Goal: Transaction & Acquisition: Purchase product/service

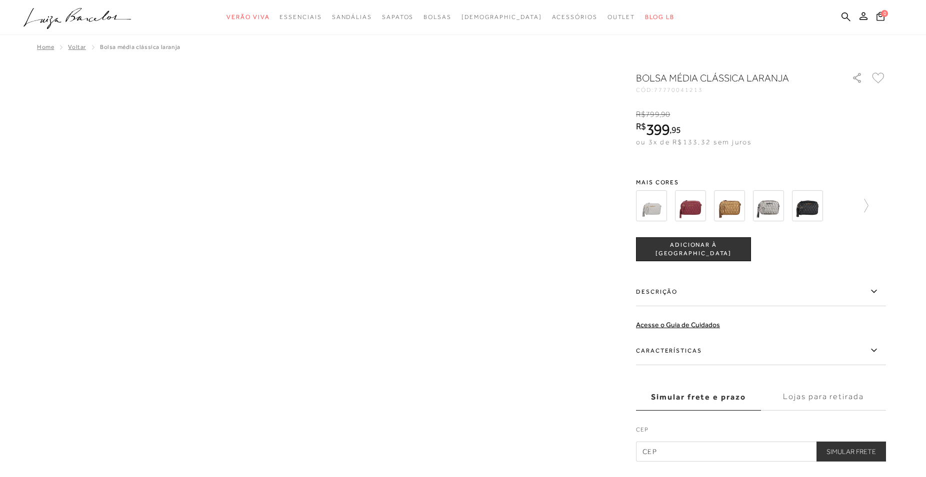
click at [782, 209] on img at bounding box center [768, 205] width 31 height 31
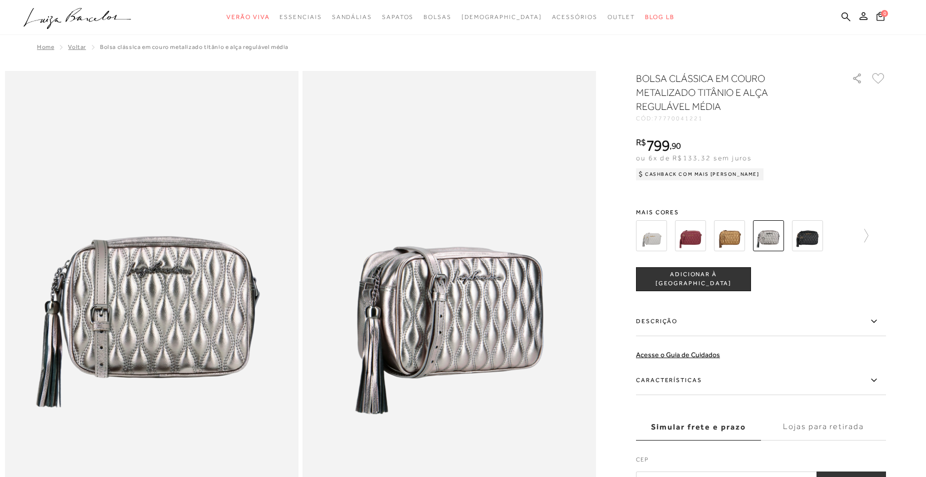
click at [660, 236] on img at bounding box center [651, 235] width 31 height 31
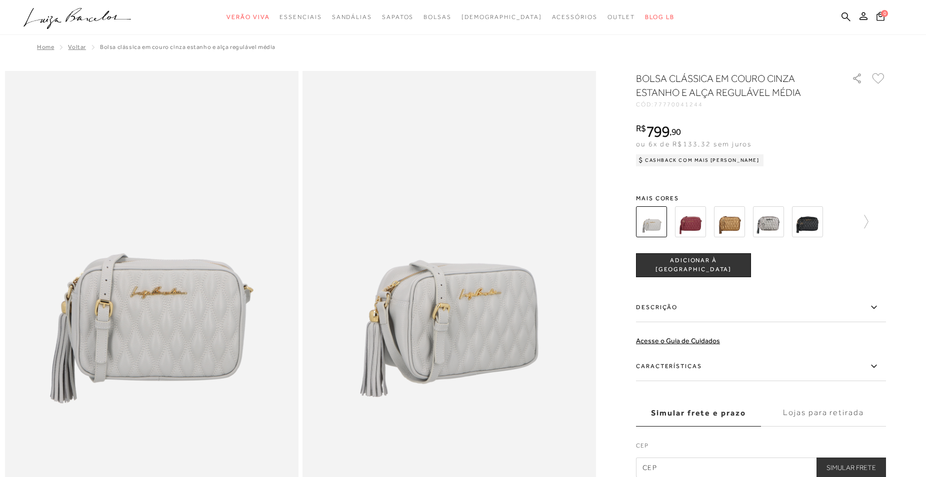
click at [692, 223] on img at bounding box center [690, 221] width 31 height 31
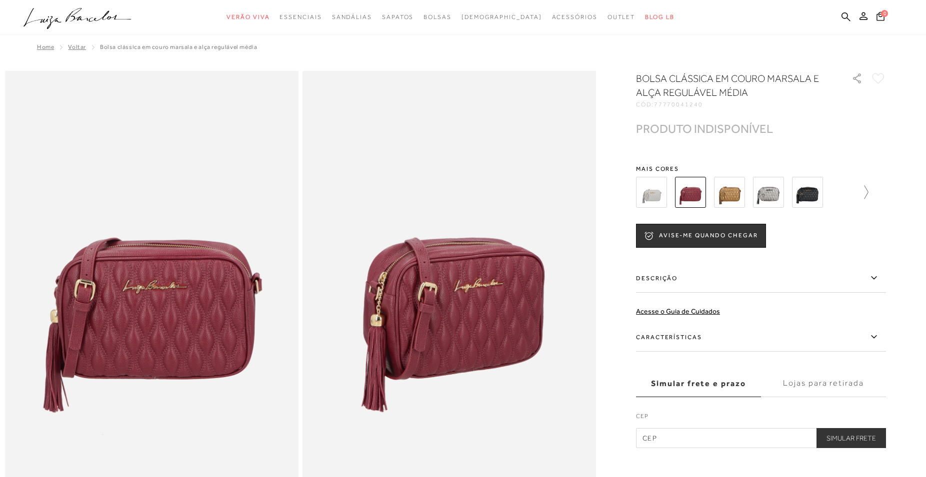
click at [868, 194] on icon at bounding box center [861, 192] width 14 height 14
click at [826, 186] on img at bounding box center [824, 192] width 31 height 31
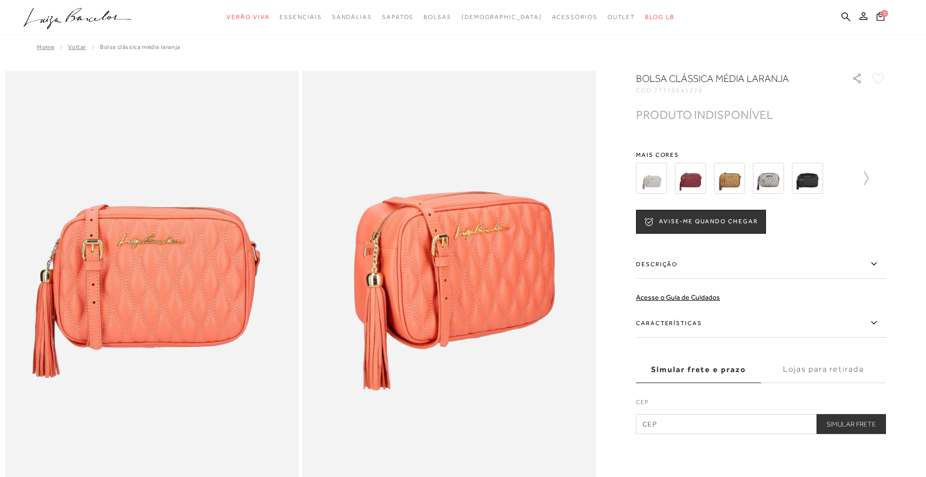
click at [868, 179] on icon at bounding box center [861, 178] width 14 height 14
click at [886, 175] on icon at bounding box center [879, 178] width 14 height 14
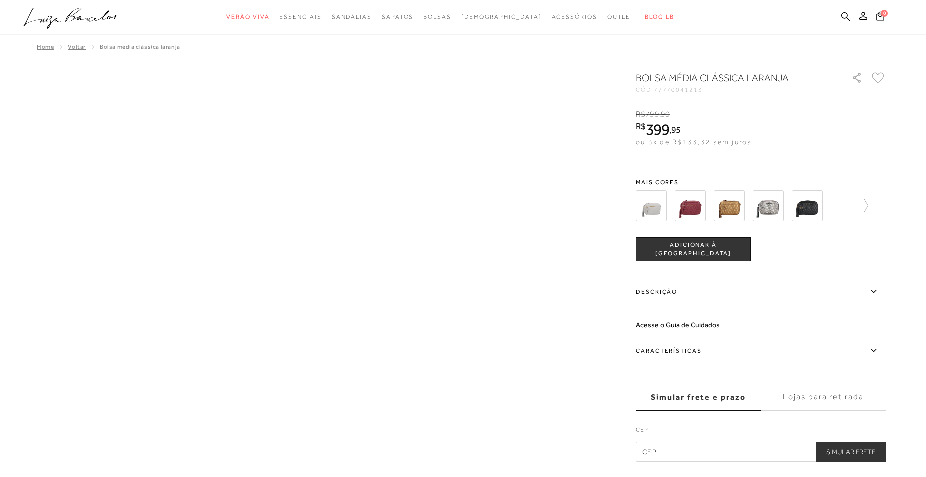
click at [691, 248] on span "ADICIONAR À [GEOGRAPHIC_DATA]" at bounding box center [693, 249] width 114 height 17
click at [881, 22] on button "1" at bounding box center [880, 17] width 14 height 13
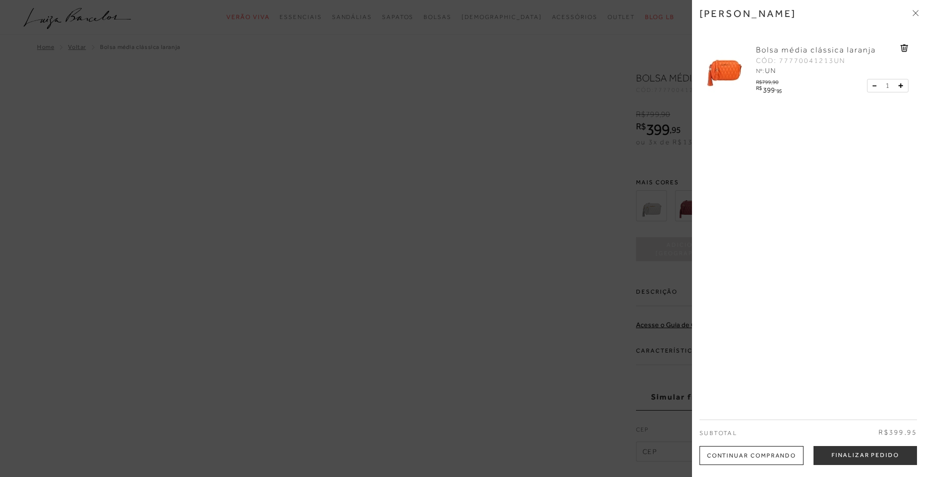
click at [723, 71] on img at bounding box center [724, 69] width 50 height 50
click at [713, 64] on img at bounding box center [724, 69] width 50 height 50
click at [917, 13] on icon at bounding box center [915, 13] width 6 height 6
